Goal: Task Accomplishment & Management: Manage account settings

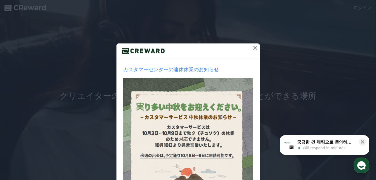
scroll to position [56, 0]
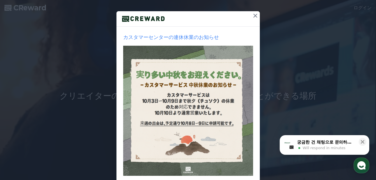
click at [255, 16] on icon at bounding box center [255, 15] width 7 height 7
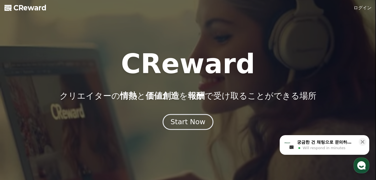
click at [204, 122] on button "Start Now" at bounding box center [188, 122] width 51 height 16
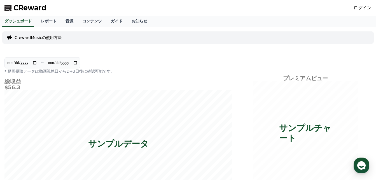
click at [363, 10] on link "ログイン" at bounding box center [363, 7] width 18 height 7
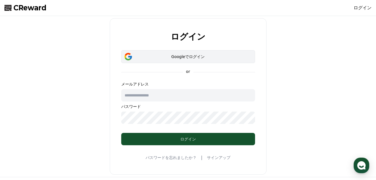
click at [210, 58] on div "Googleでログイン" at bounding box center [188, 57] width 118 height 6
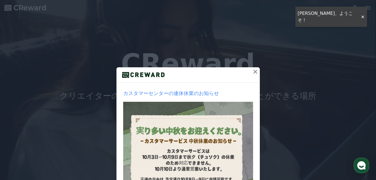
click at [255, 71] on icon at bounding box center [255, 71] width 7 height 7
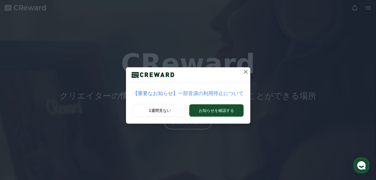
click at [242, 71] on icon at bounding box center [245, 71] width 7 height 7
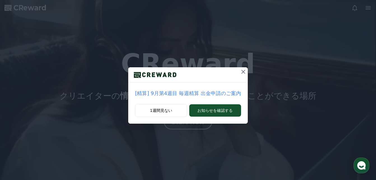
click at [241, 70] on icon at bounding box center [243, 71] width 7 height 7
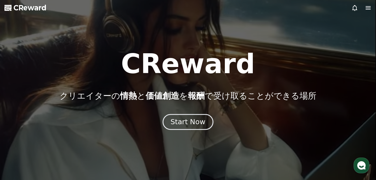
click at [198, 122] on div "Start Now" at bounding box center [188, 122] width 35 height 10
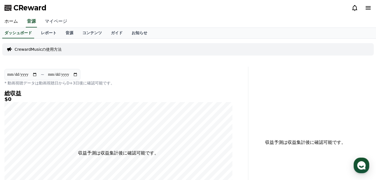
click at [55, 20] on link "マイページ" at bounding box center [55, 22] width 31 height 12
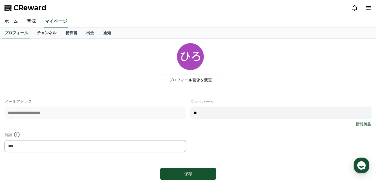
click at [41, 31] on link "チャンネル" at bounding box center [46, 33] width 29 height 11
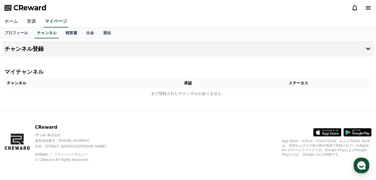
click at [62, 82] on th "チャンネル" at bounding box center [77, 83] width 146 height 10
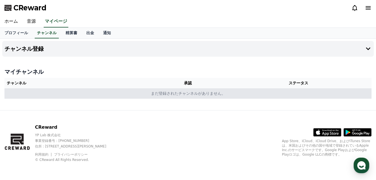
click at [189, 94] on td "まだ登録されたチャンネルがありません。" at bounding box center [187, 93] width 367 height 10
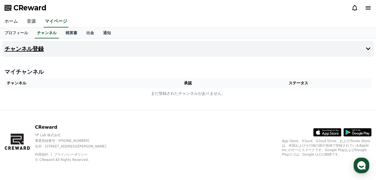
click at [355, 49] on button "チャンネル登録" at bounding box center [188, 49] width 372 height 16
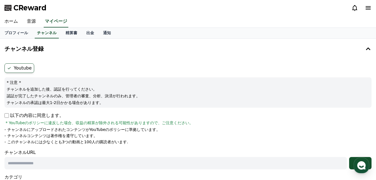
click at [24, 68] on label "Youtube" at bounding box center [19, 68] width 30 height 10
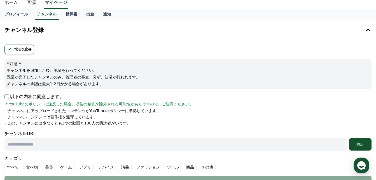
scroll to position [28, 0]
